Goal: Information Seeking & Learning: Learn about a topic

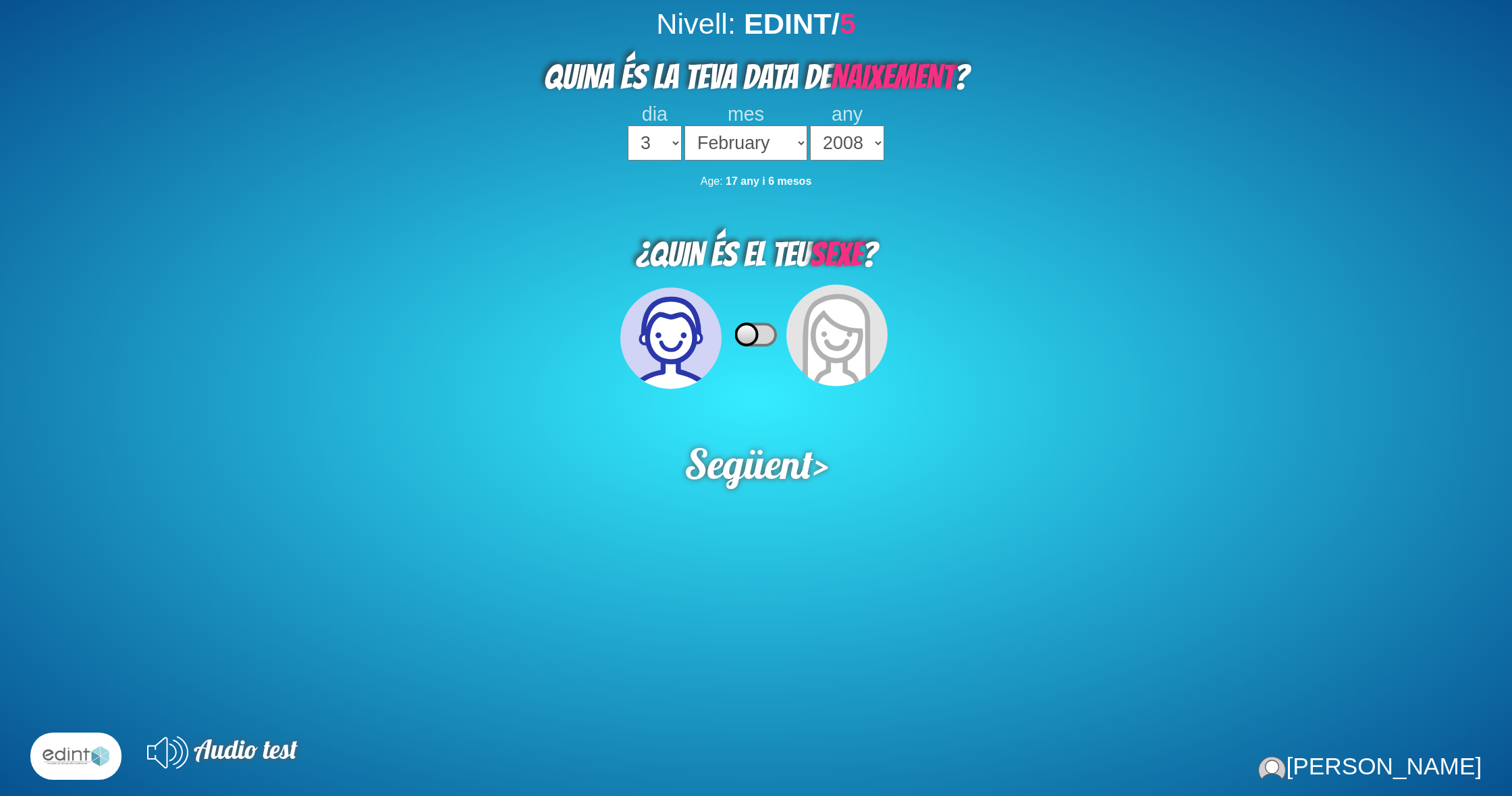
select select "3"
select select "02"
select select "2008"
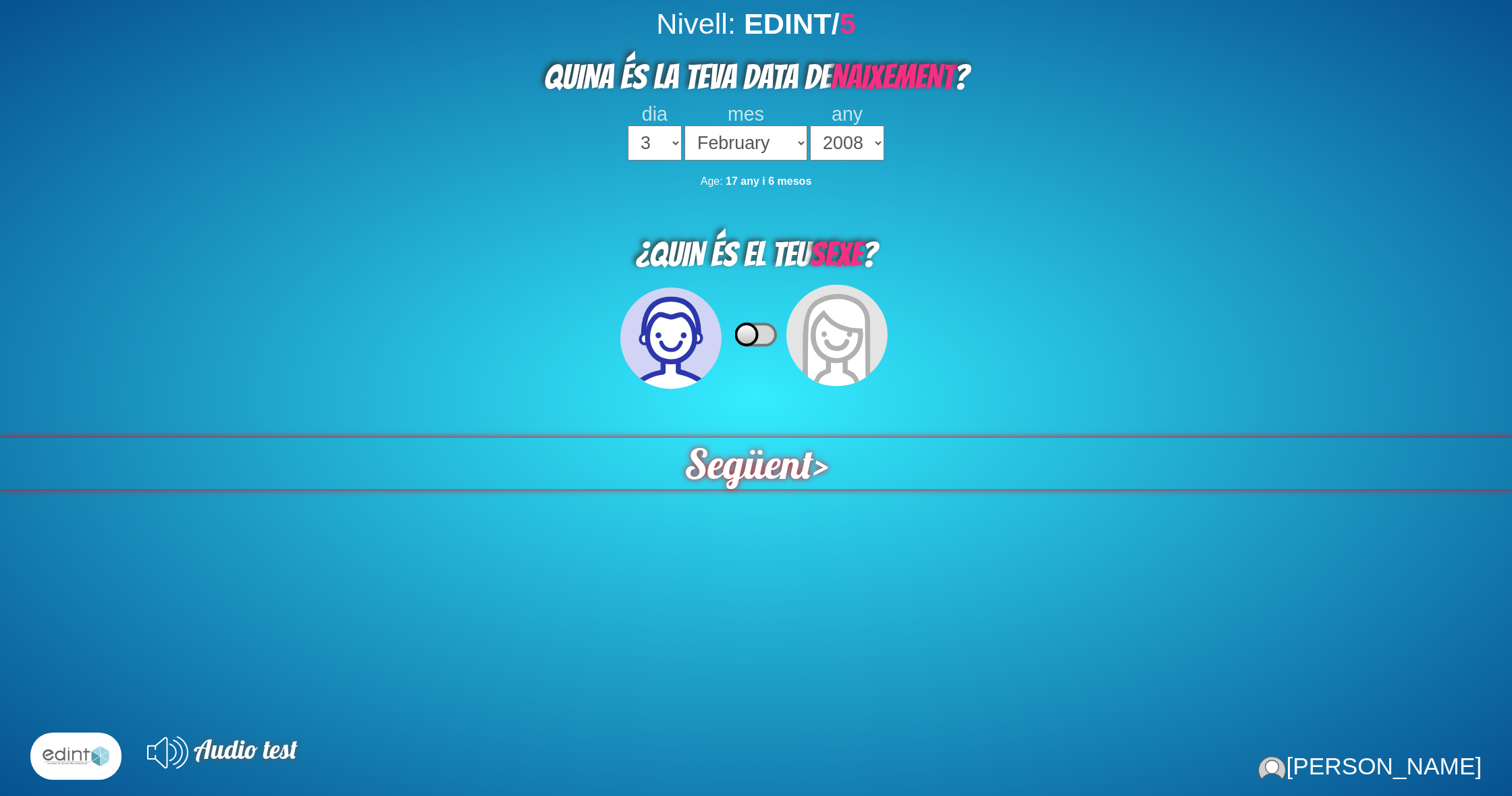
click at [787, 450] on span "Següent" at bounding box center [748, 464] width 129 height 51
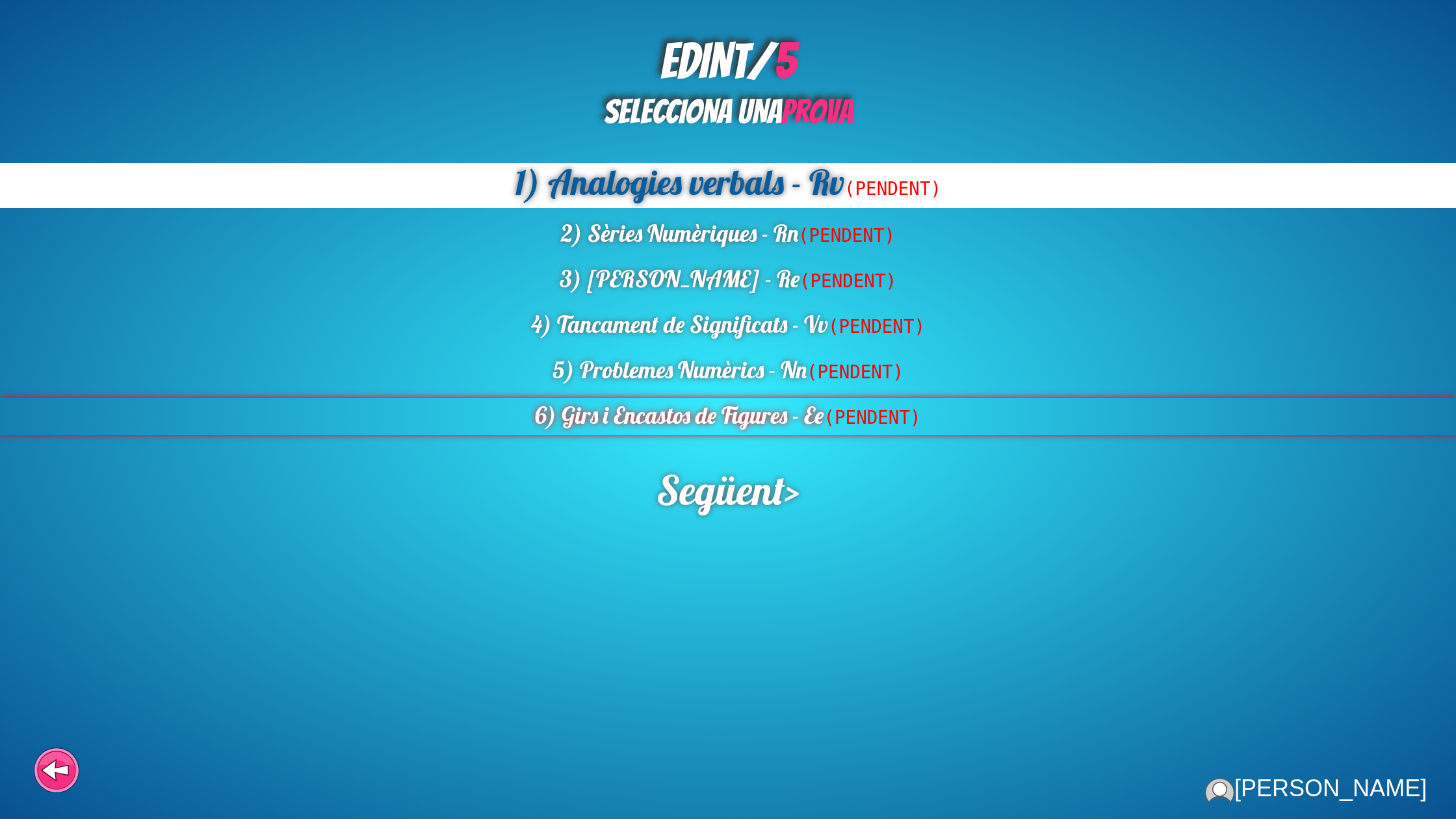
click at [776, 426] on div "6) Girs i Encastos de Figures - Ee (PENDENT)" at bounding box center [728, 416] width 1456 height 37
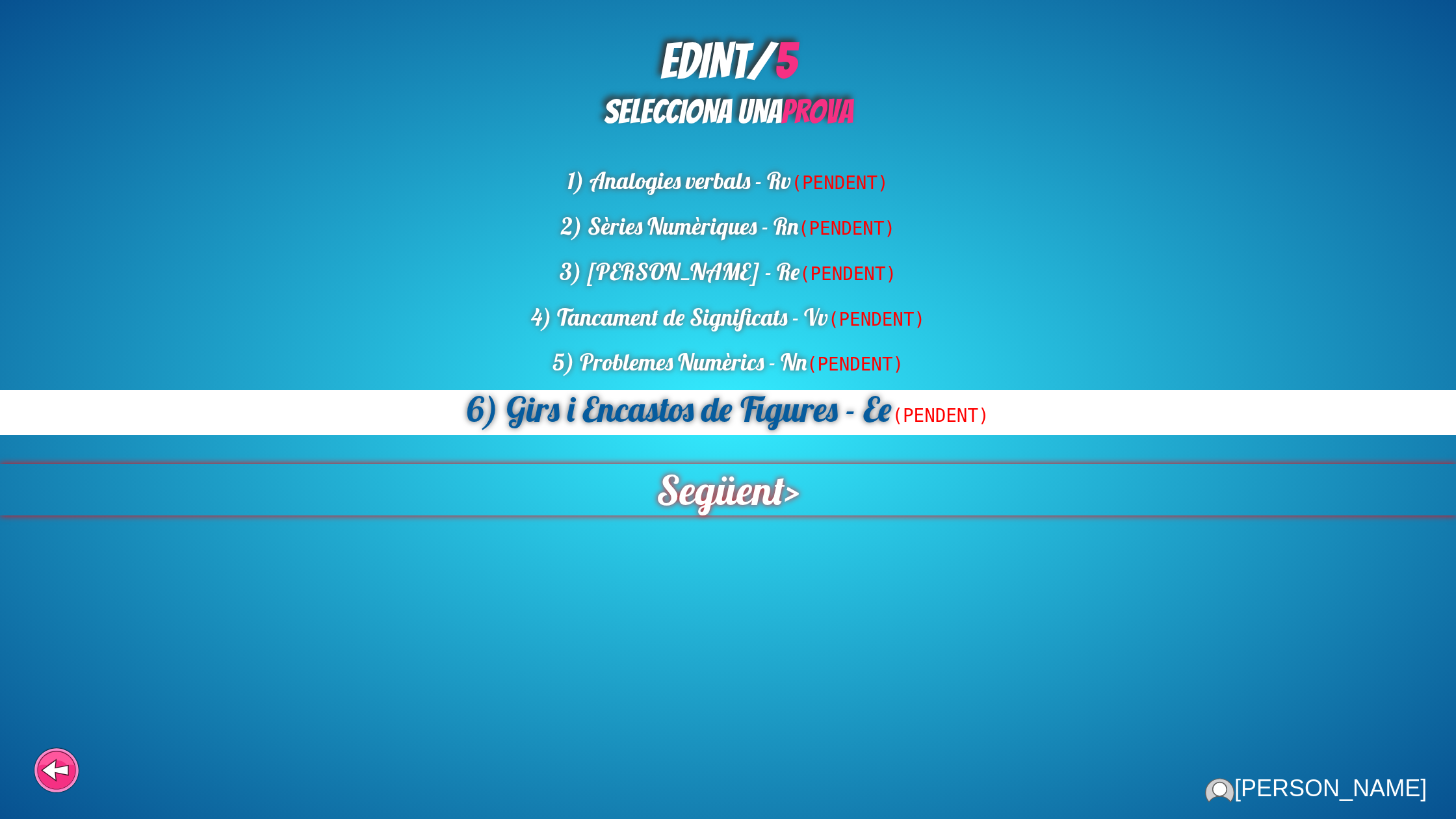
click at [749, 476] on span "Següent" at bounding box center [720, 490] width 128 height 52
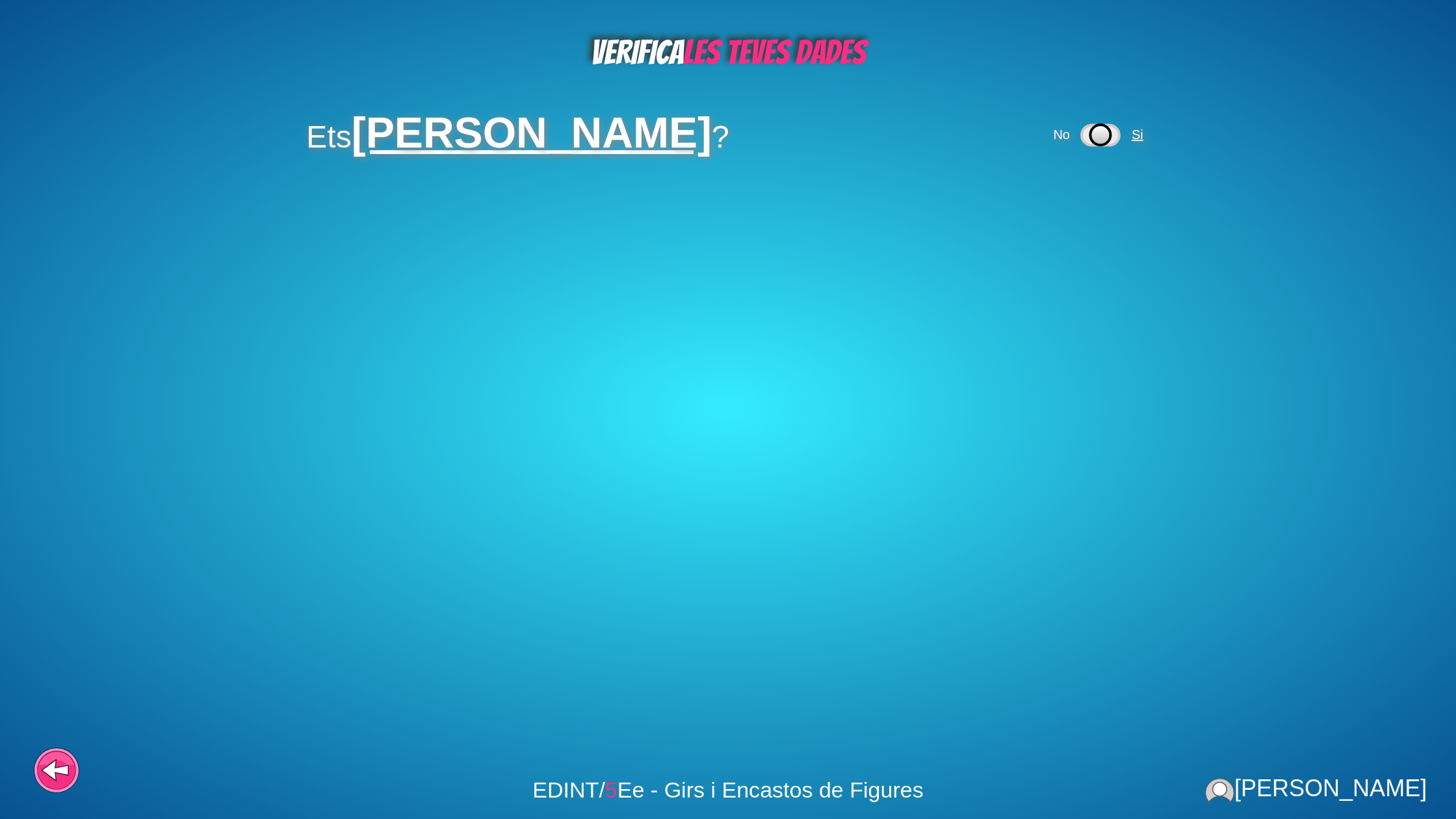
click at [1143, 137] on span "Si" at bounding box center [1137, 134] width 11 height 14
click at [1092, 203] on span "Si" at bounding box center [1082, 200] width 21 height 14
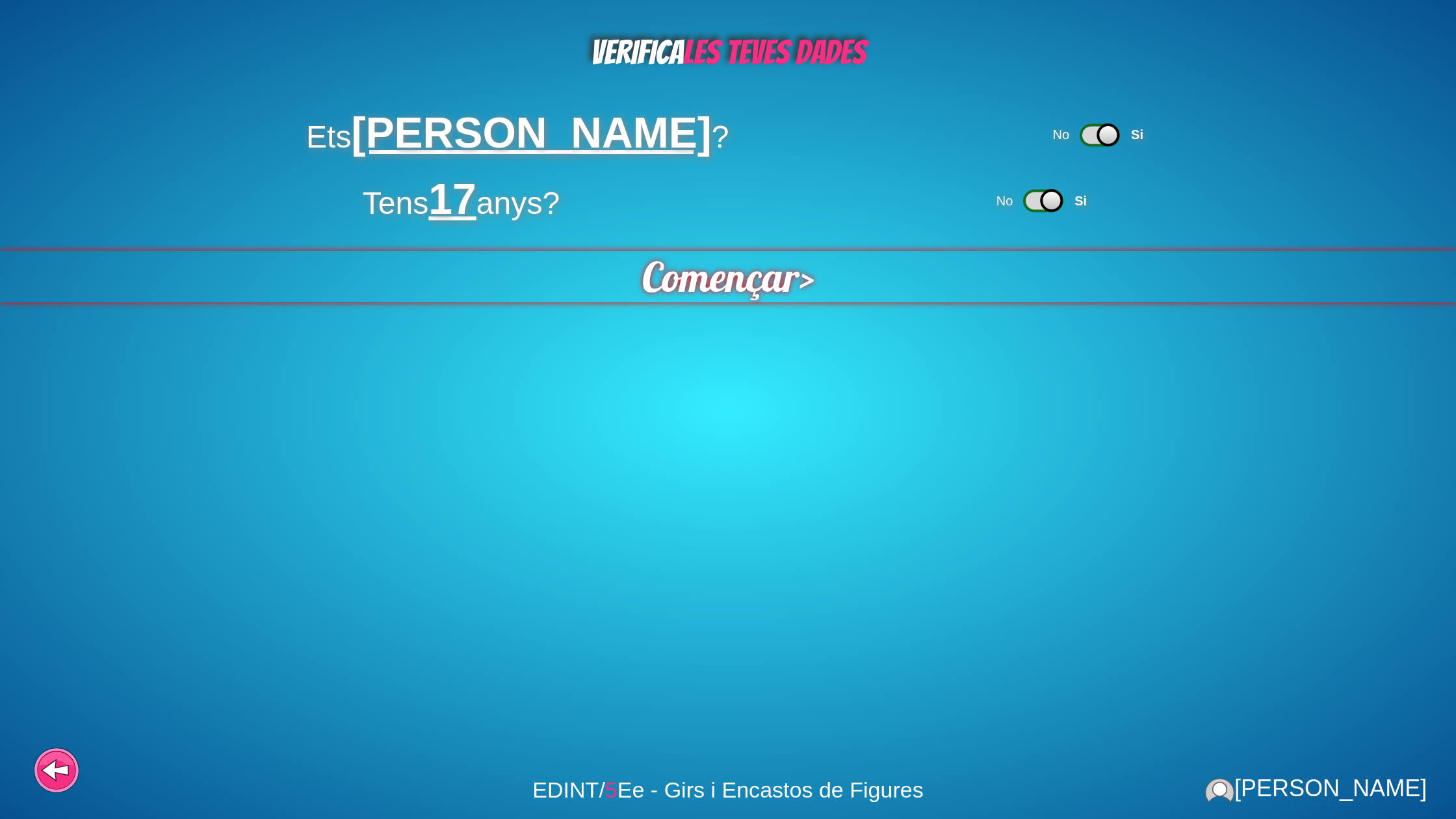
click at [719, 271] on span "Començar" at bounding box center [720, 277] width 157 height 52
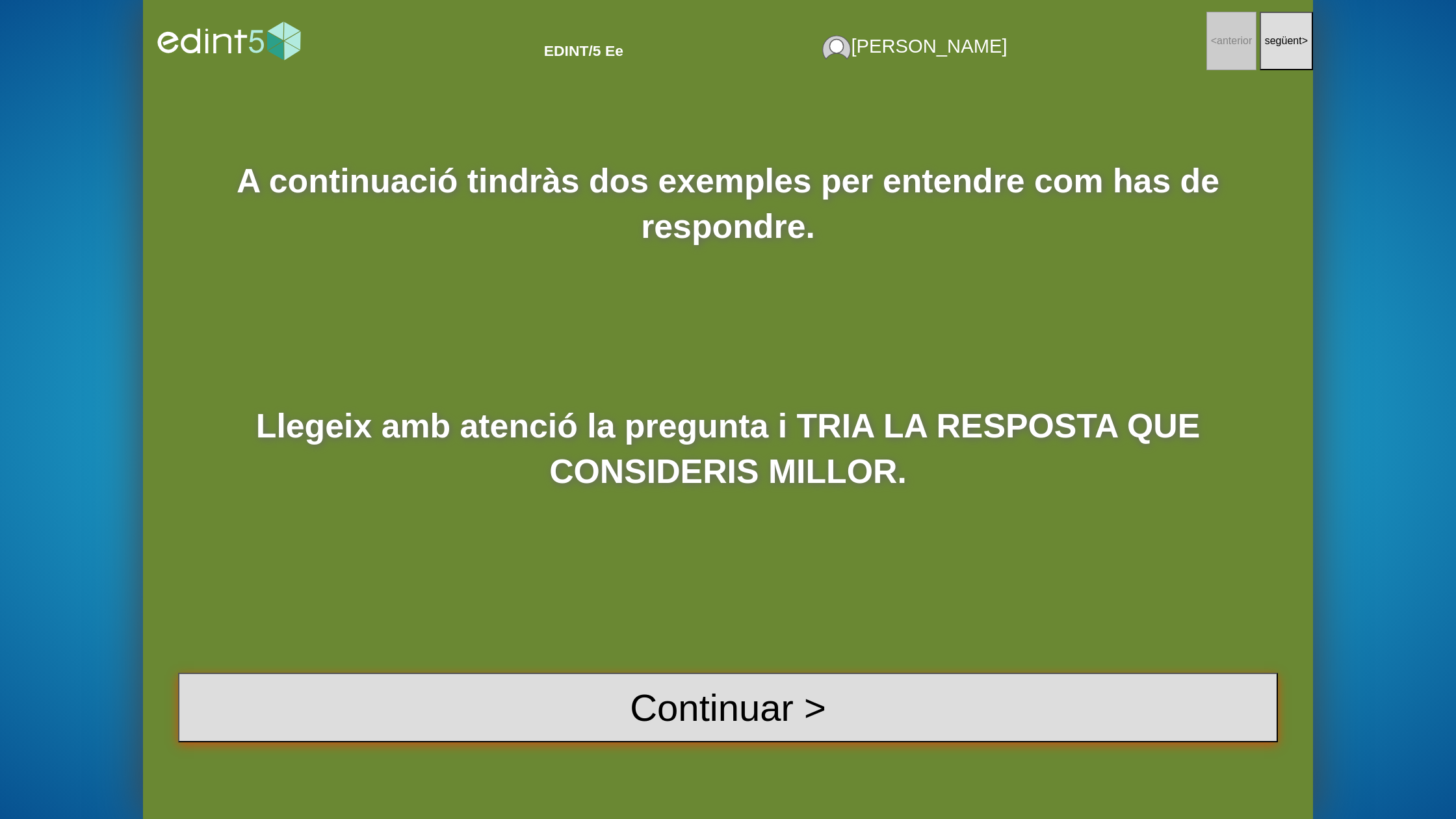
click at [691, 692] on button "Continuar >" at bounding box center [728, 707] width 1100 height 70
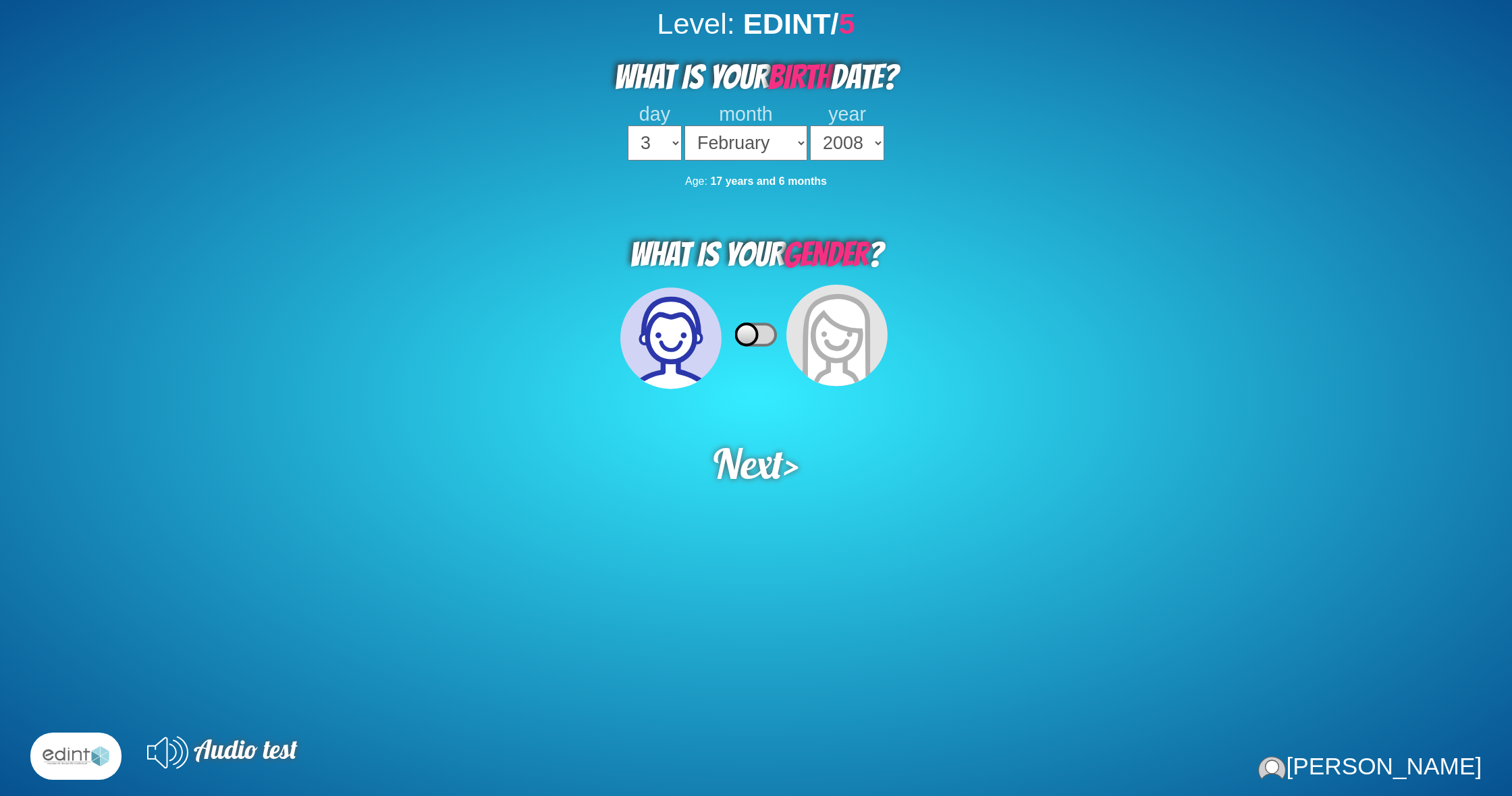
select select "3"
select select "02"
select select "2008"
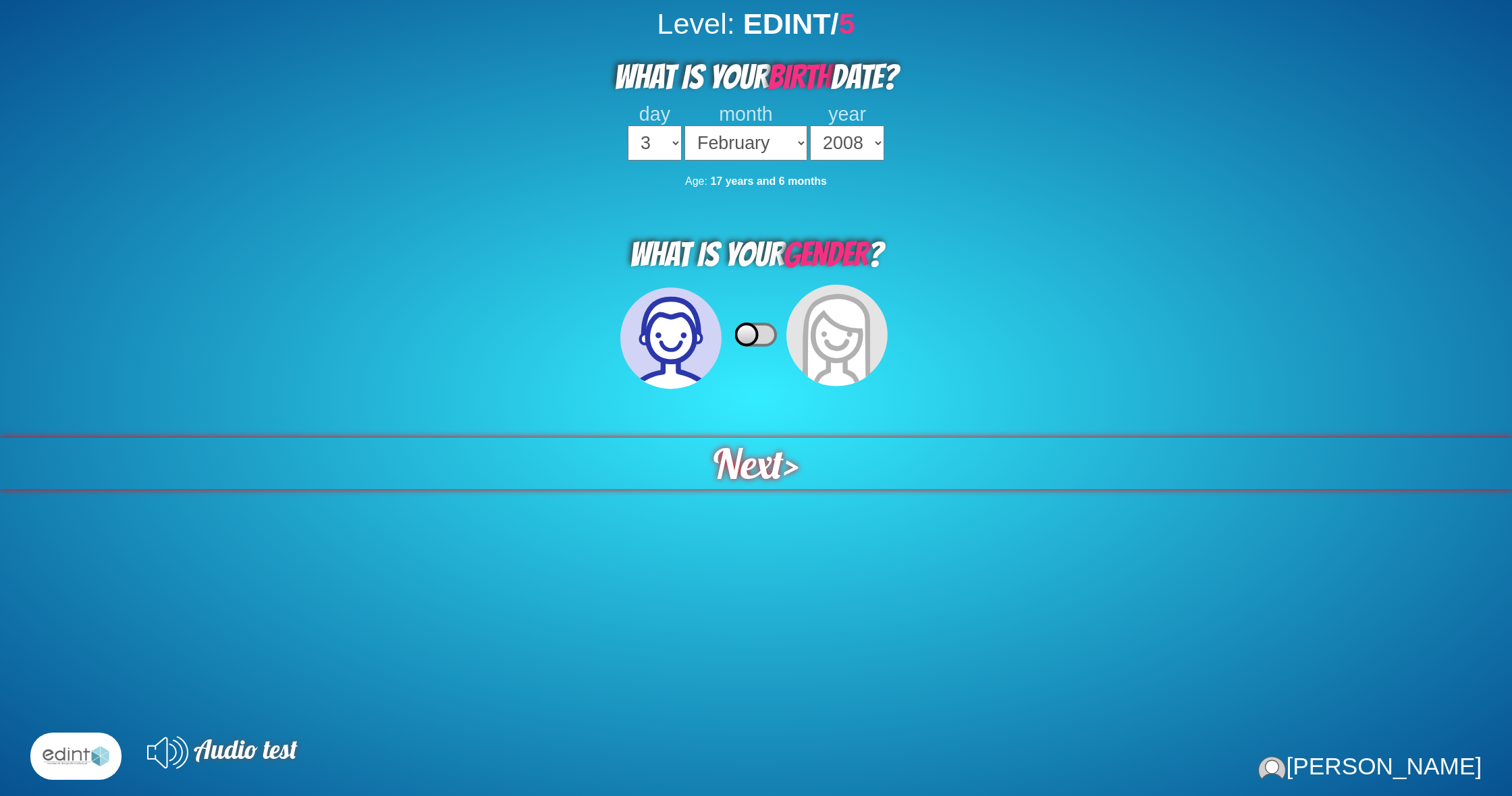
click at [782, 444] on div "Next >" at bounding box center [755, 463] width 1657 height 56
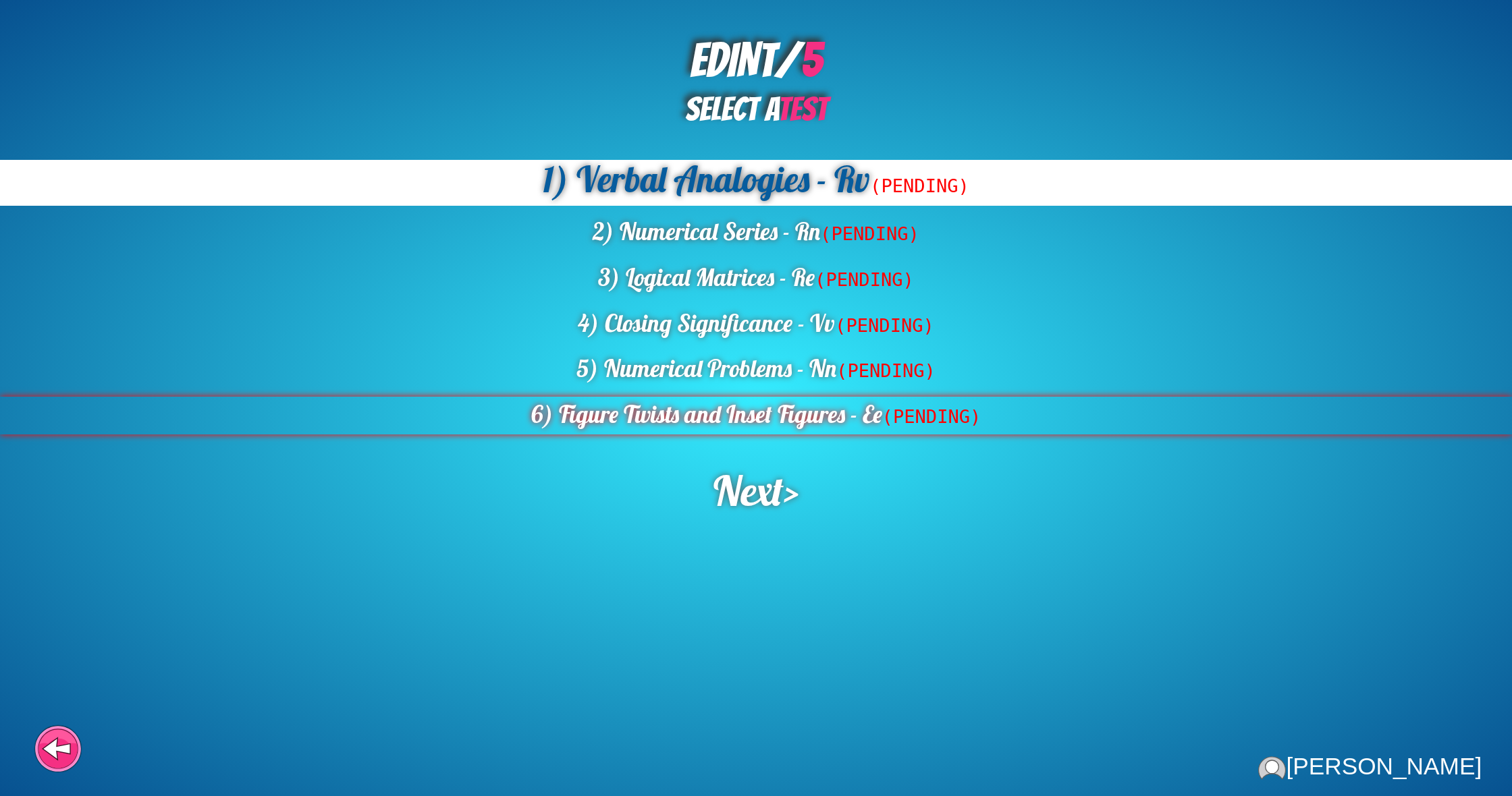
click at [813, 423] on div "6) Figure Twists and Inset Figures - Ee (PENDING)" at bounding box center [756, 416] width 1512 height 38
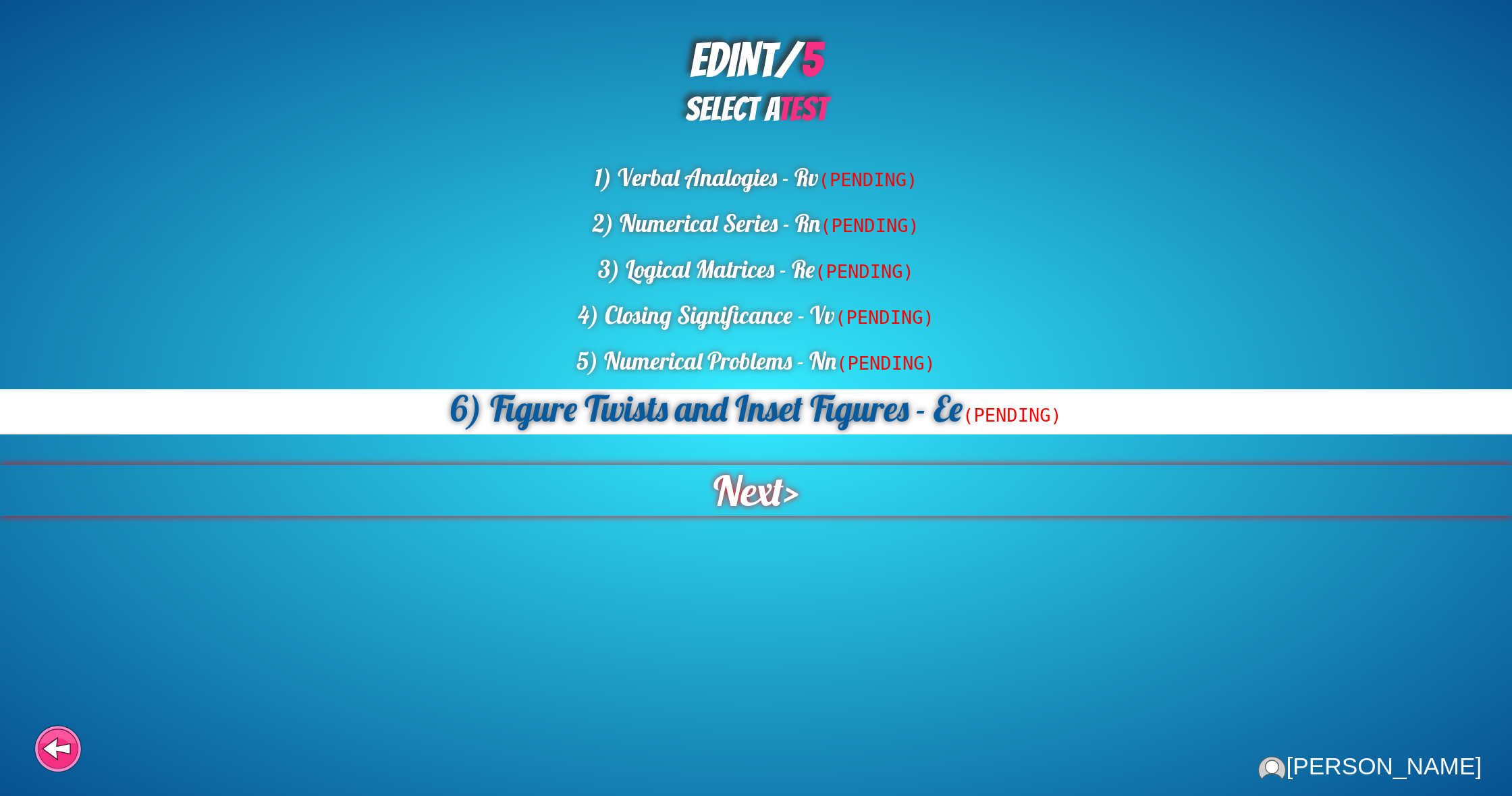
scroll to position [1, 0]
click at [760, 486] on span "Next" at bounding box center [748, 490] width 74 height 54
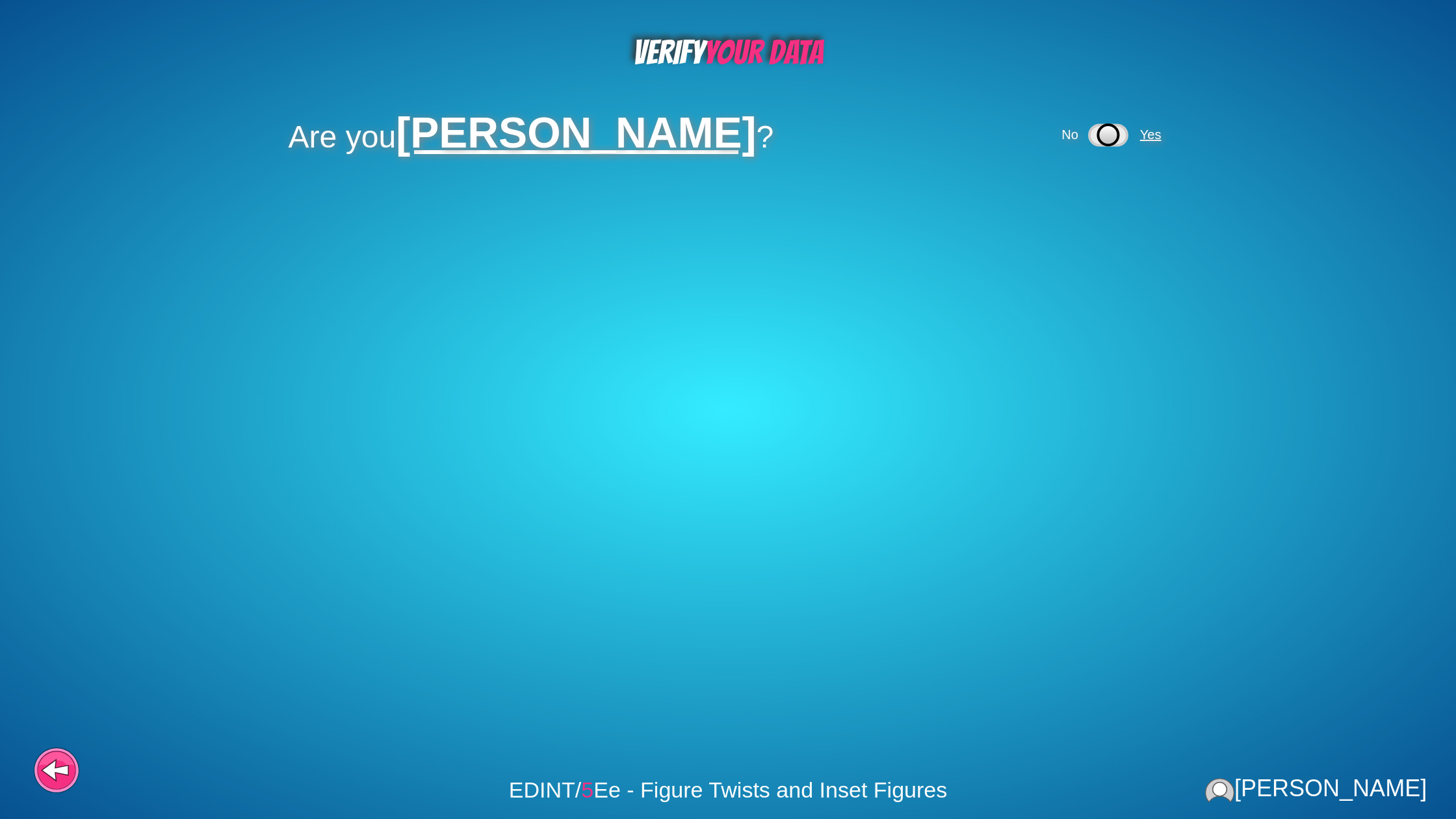
click at [1161, 137] on span "Yes" at bounding box center [1151, 134] width 21 height 14
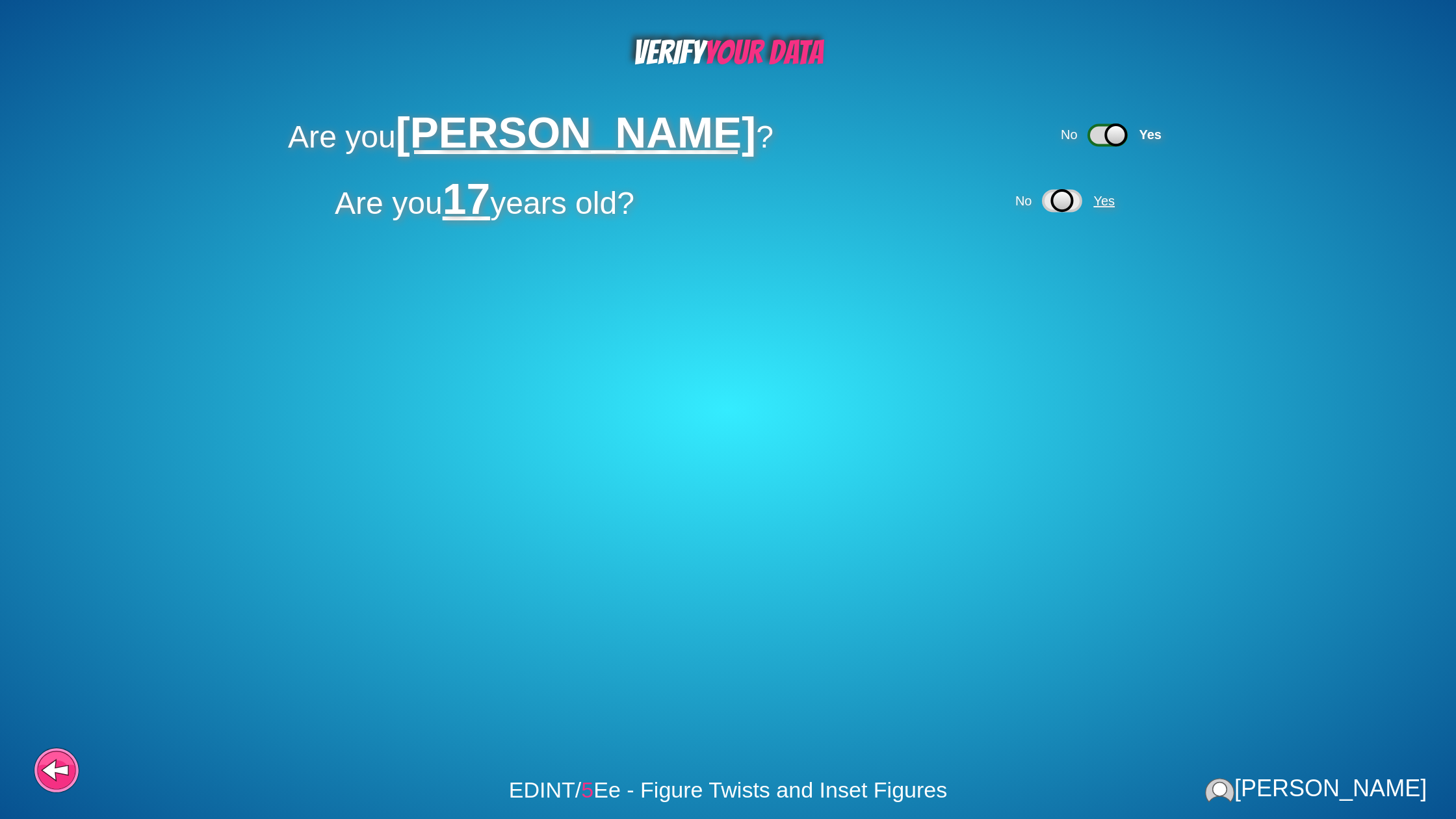
click at [1102, 194] on span "Yes" at bounding box center [1104, 200] width 21 height 14
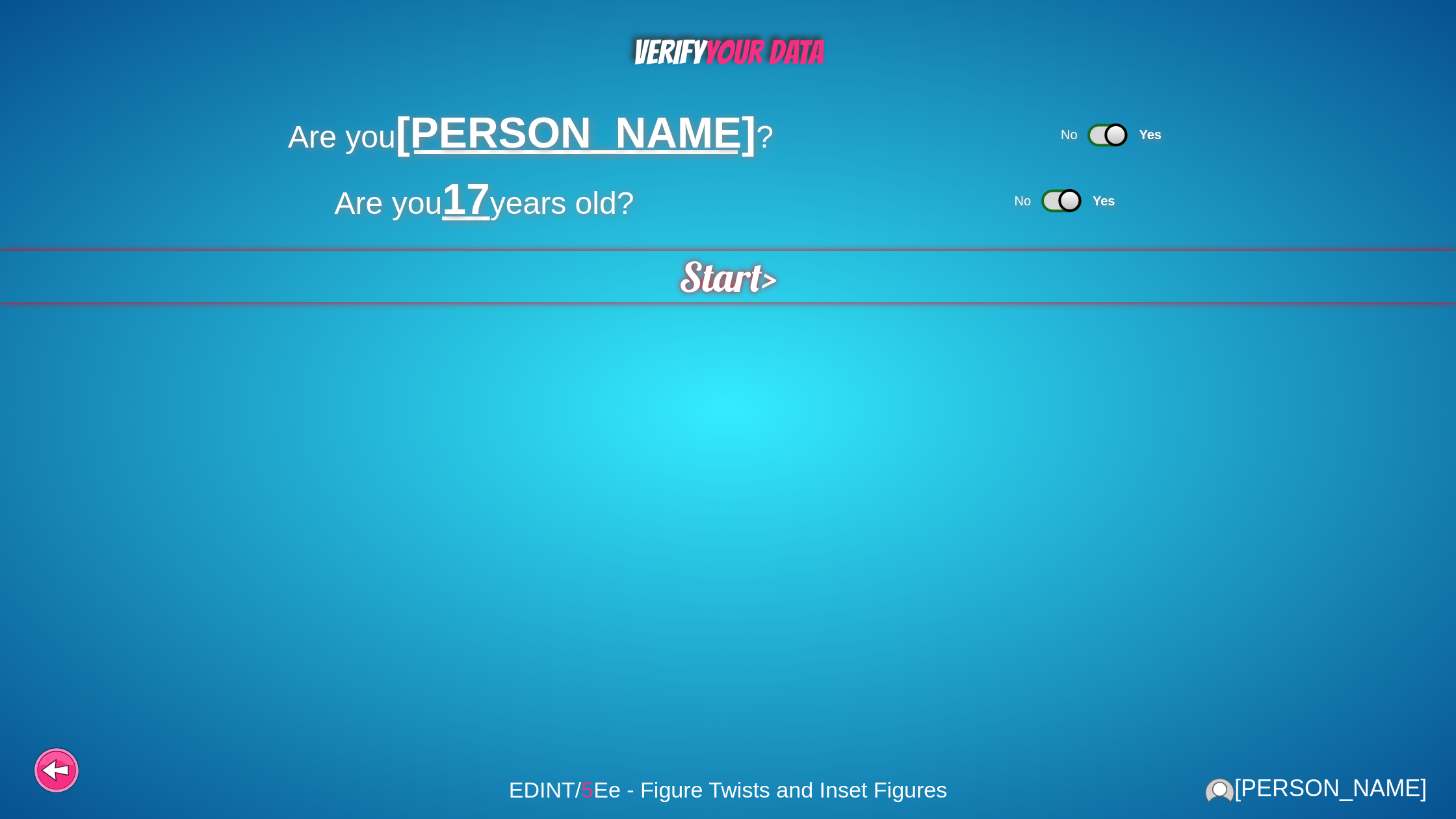
click at [800, 275] on div "Start >" at bounding box center [727, 277] width 1600 height 56
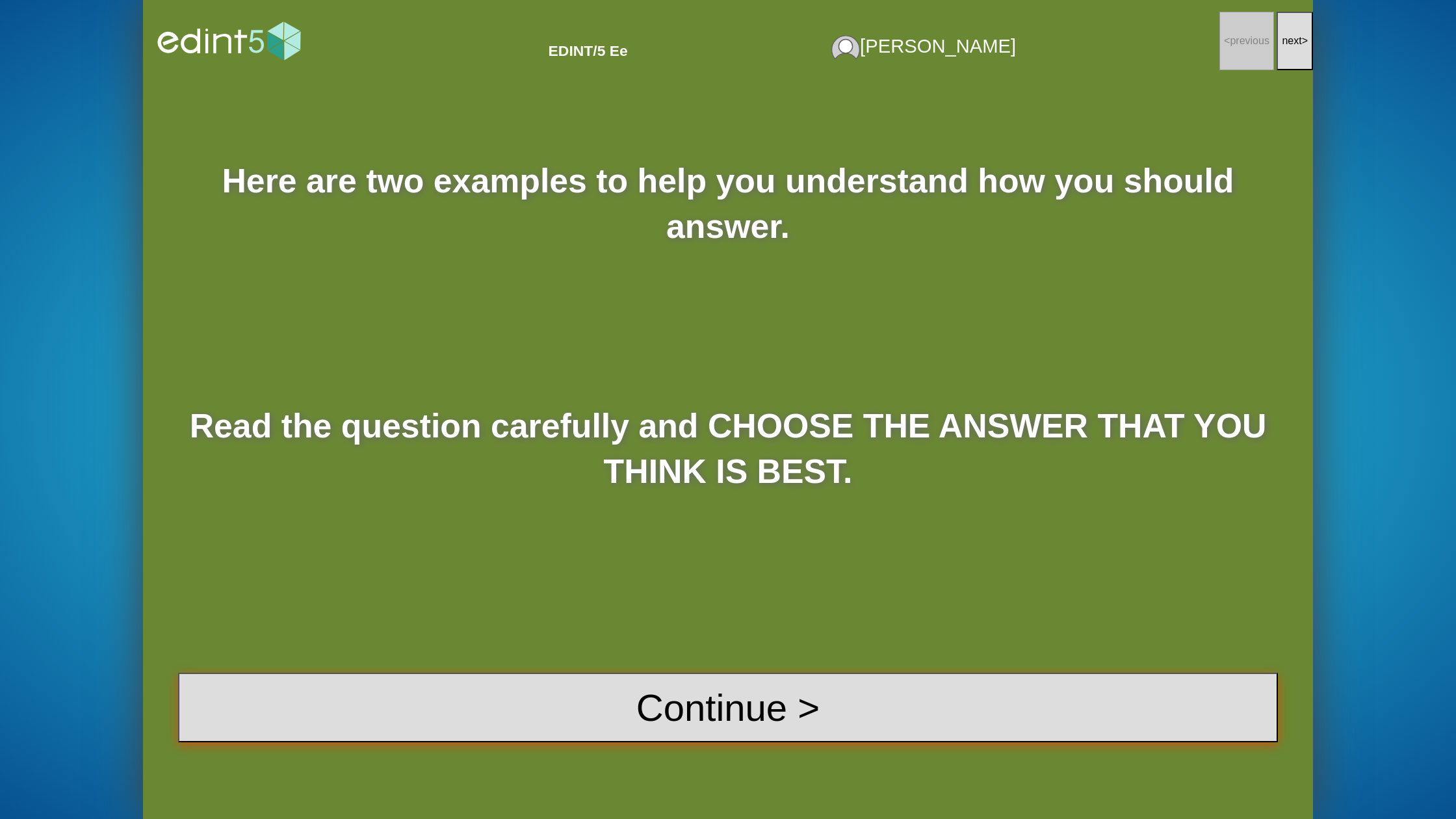
click at [641, 684] on button "Continue >" at bounding box center [728, 707] width 1100 height 70
